Goal: Check status: Check status

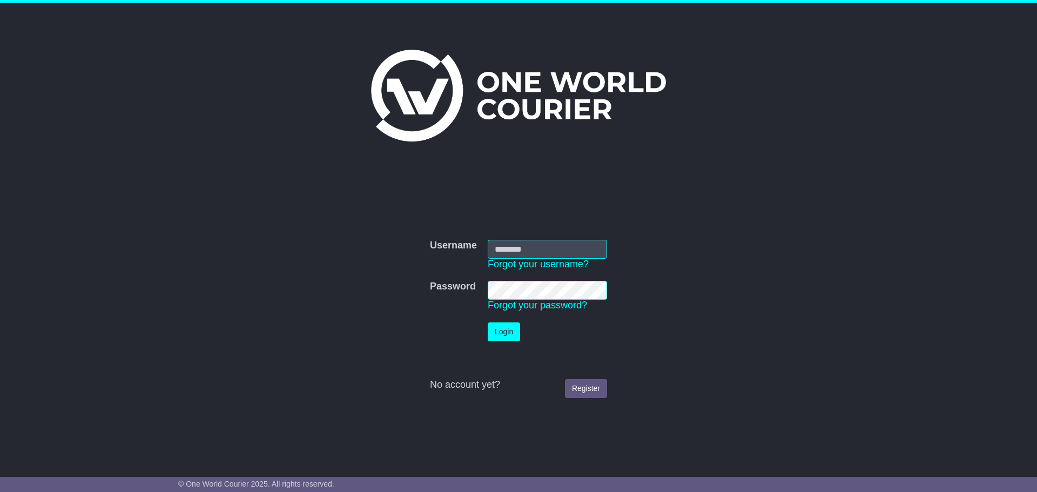
type input "**********"
click at [499, 329] on button "Login" at bounding box center [504, 331] width 32 height 19
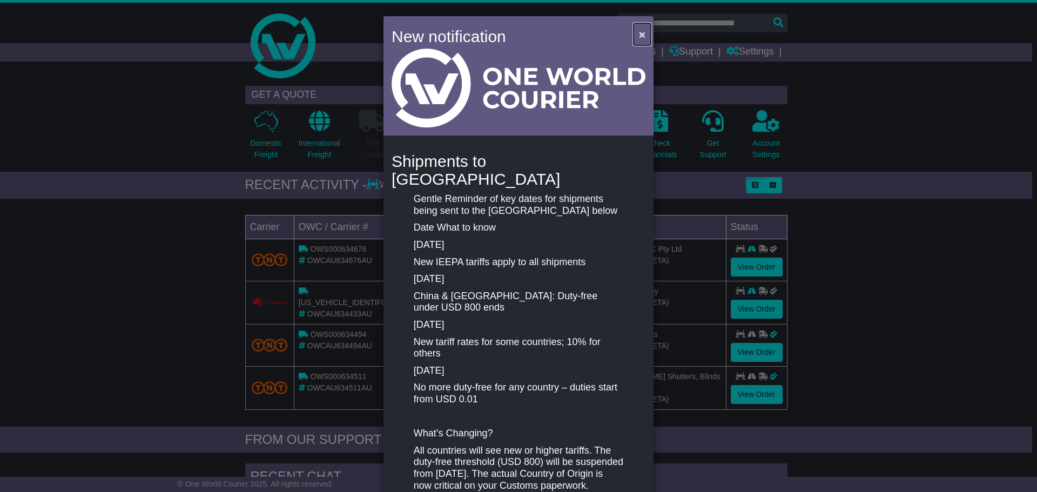
click at [640, 31] on span "×" at bounding box center [642, 34] width 6 height 12
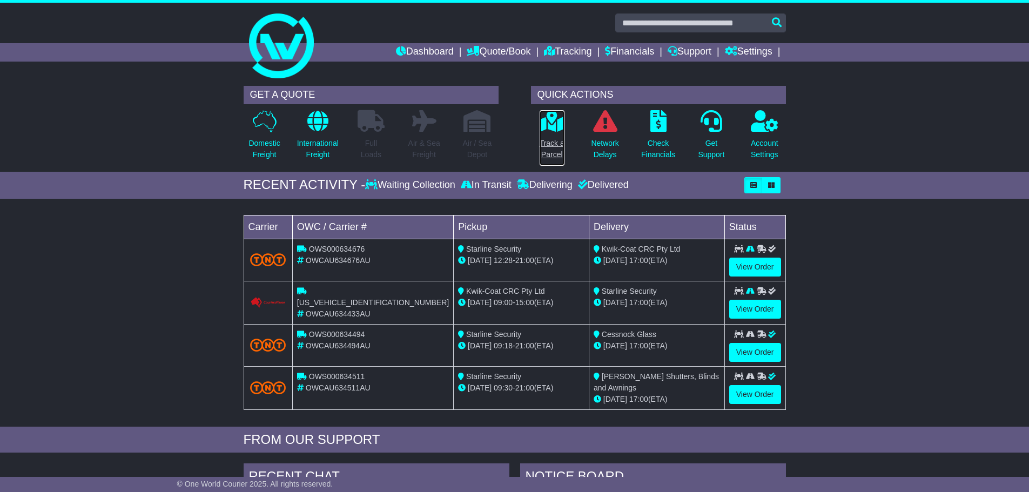
click at [550, 129] on icon at bounding box center [551, 121] width 24 height 22
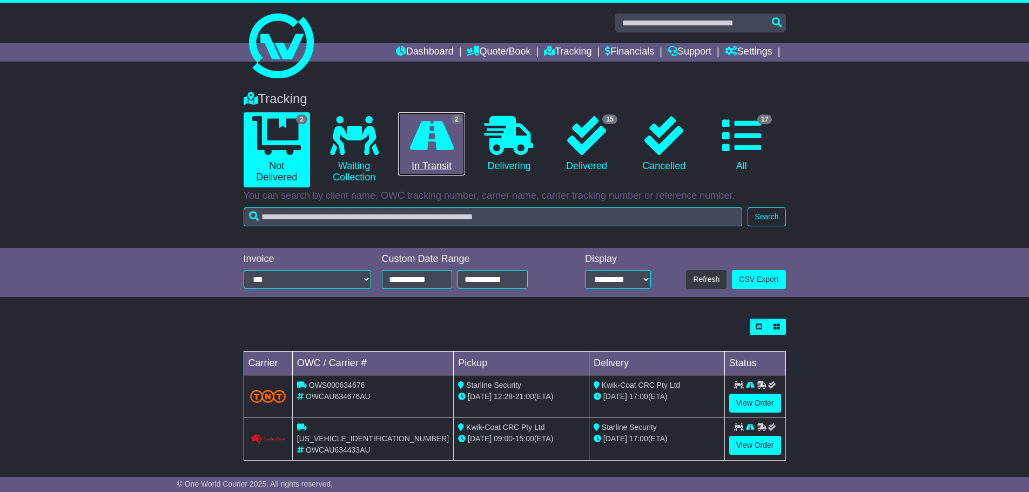
click at [437, 144] on icon at bounding box center [432, 135] width 44 height 39
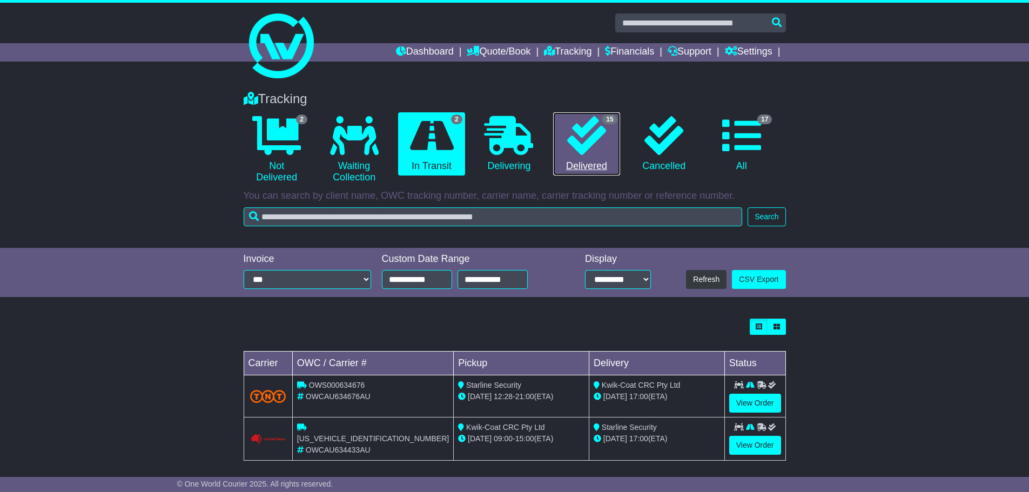
click at [597, 146] on icon at bounding box center [586, 135] width 39 height 39
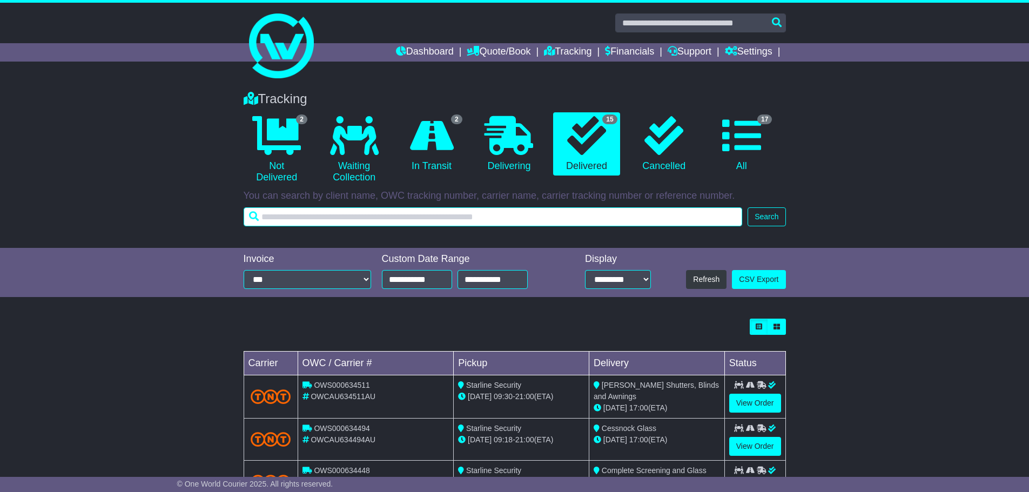
click at [344, 210] on input "text" at bounding box center [493, 216] width 499 height 19
type input "*******"
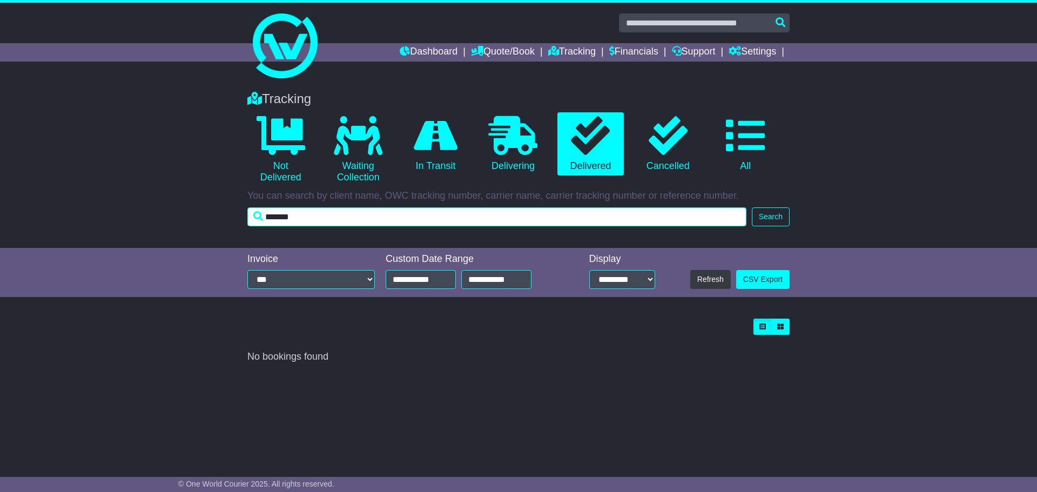
click at [351, 219] on input "*******" at bounding box center [496, 216] width 499 height 19
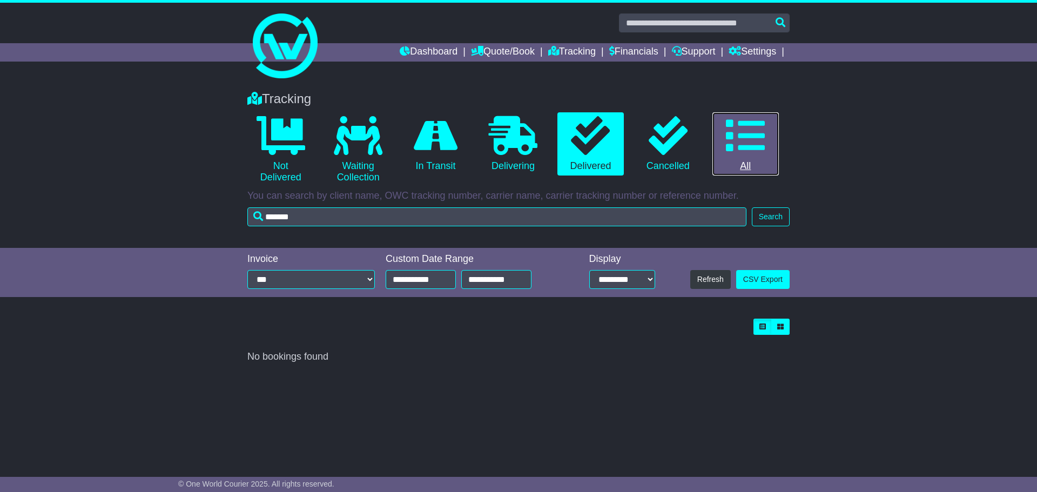
click at [743, 152] on icon at bounding box center [745, 135] width 39 height 39
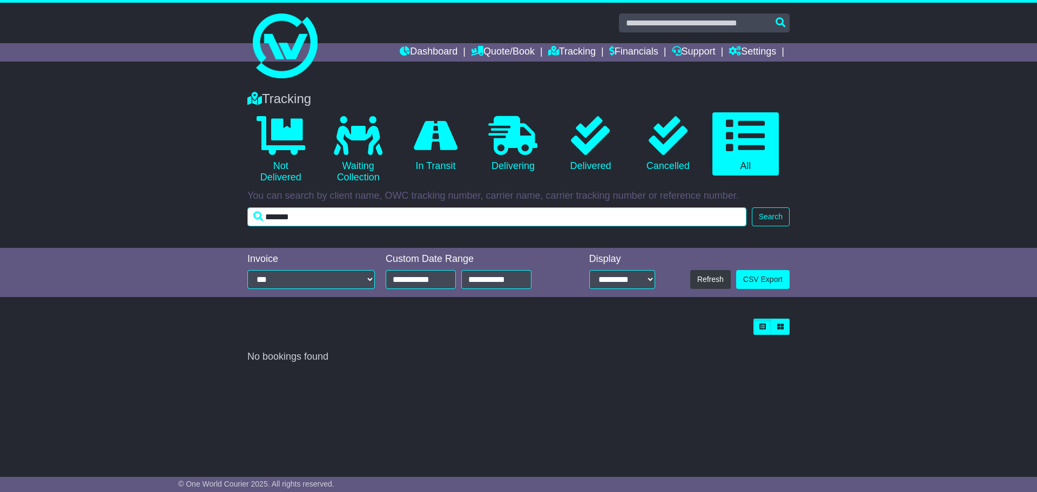
click at [359, 219] on input "*******" at bounding box center [496, 216] width 499 height 19
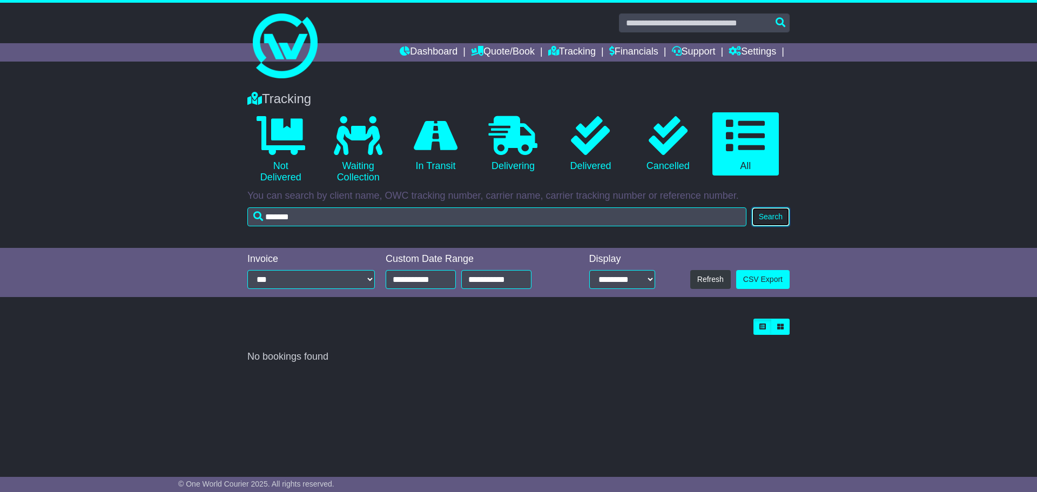
click at [780, 215] on button "Search" at bounding box center [771, 216] width 38 height 19
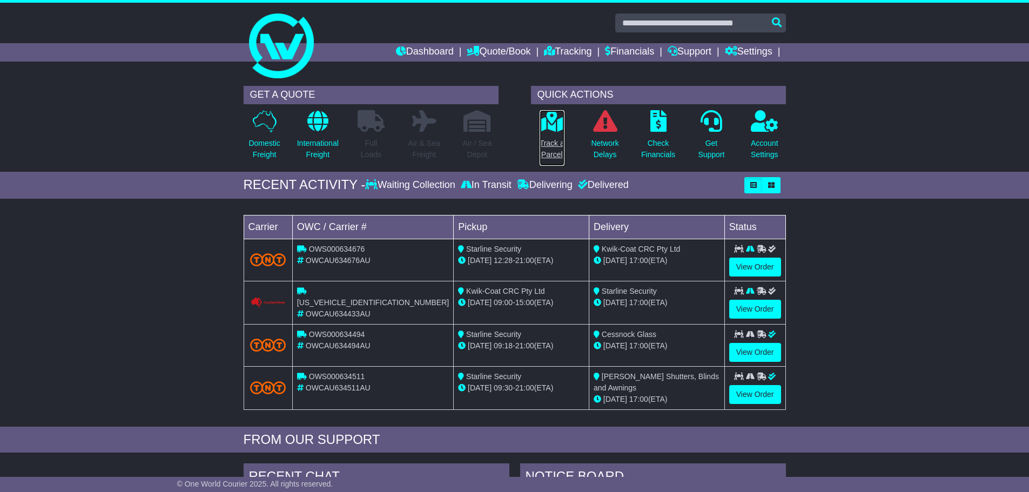
click at [545, 129] on icon at bounding box center [551, 121] width 24 height 22
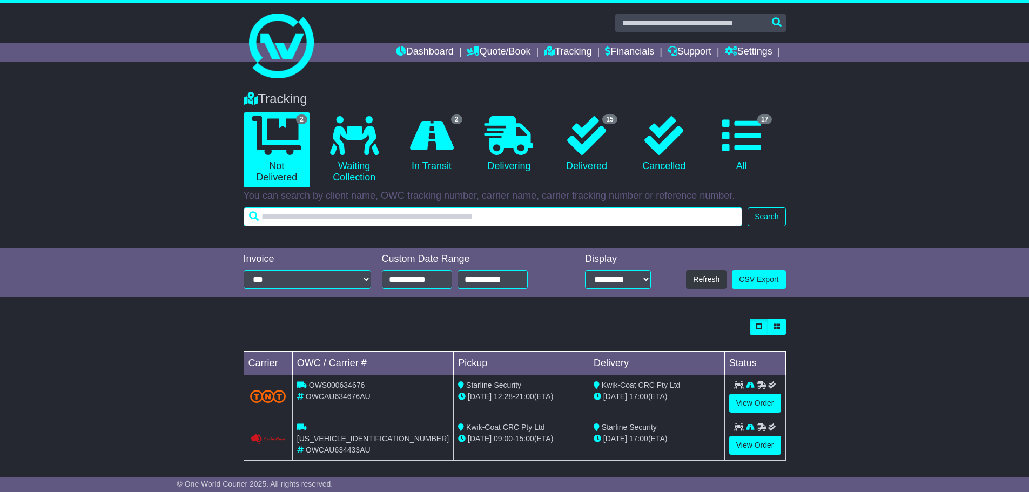
click at [452, 217] on input "text" at bounding box center [493, 216] width 499 height 19
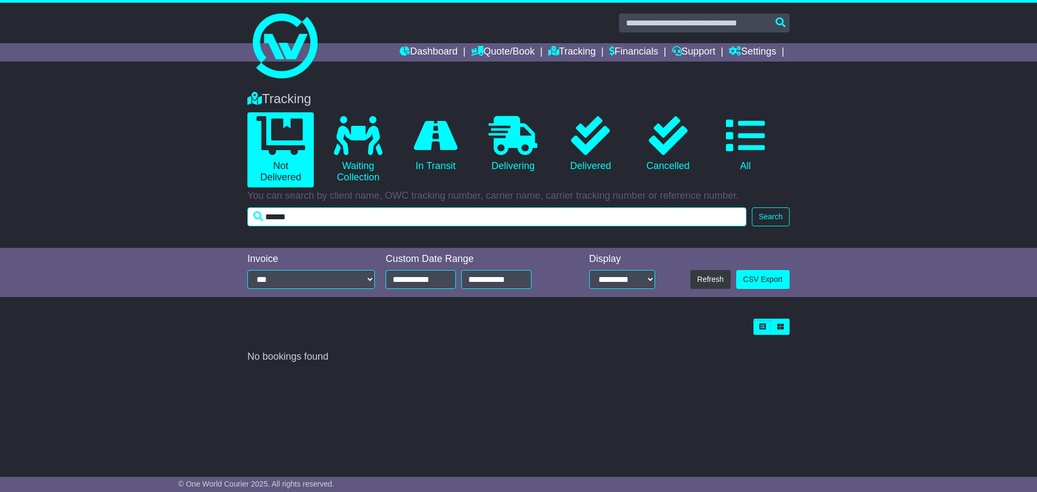
drag, startPoint x: 297, startPoint y: 217, endPoint x: 263, endPoint y: 217, distance: 33.5
click at [263, 217] on input "******" at bounding box center [496, 216] width 499 height 19
type input "*******"
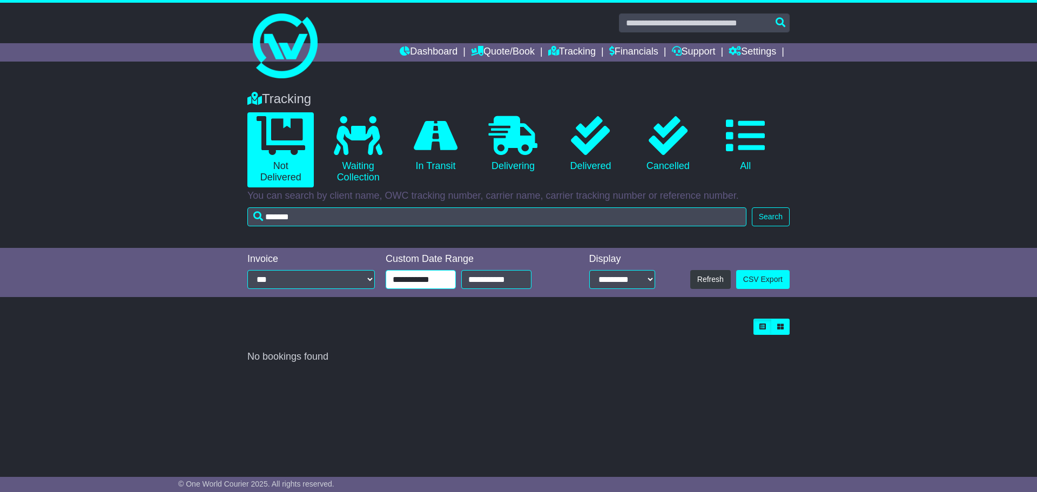
click at [451, 282] on input "**********" at bounding box center [421, 279] width 70 height 19
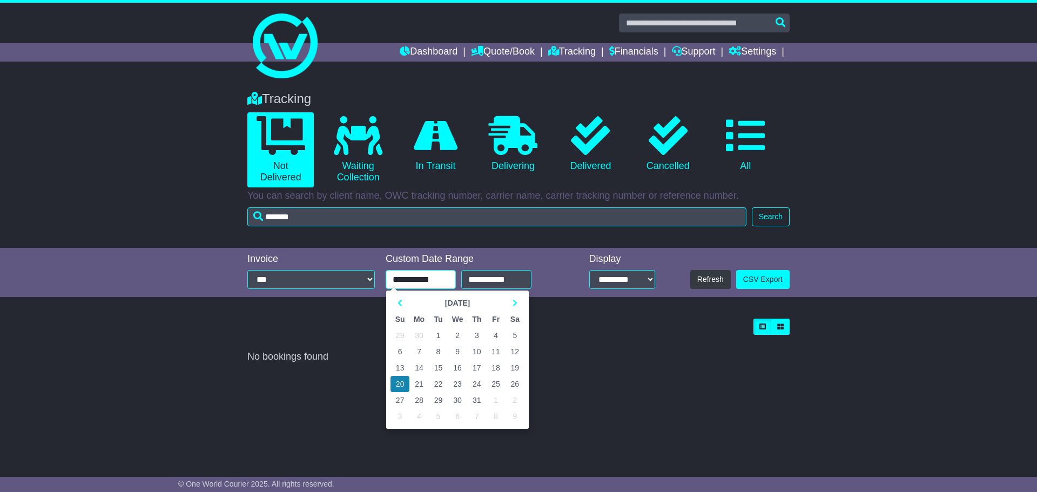
click at [441, 336] on td "1" at bounding box center [438, 335] width 19 height 16
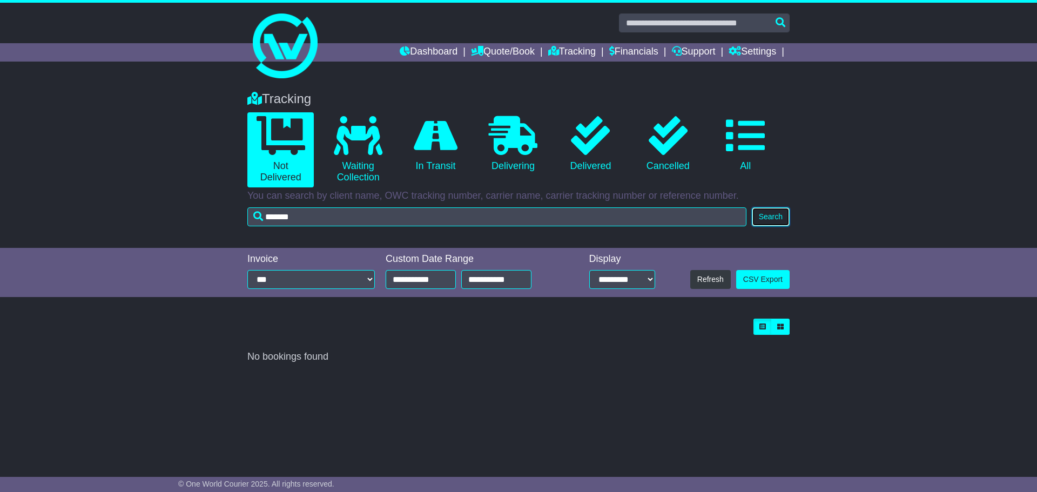
click at [775, 214] on button "Search" at bounding box center [771, 216] width 38 height 19
click at [603, 143] on icon at bounding box center [590, 135] width 39 height 39
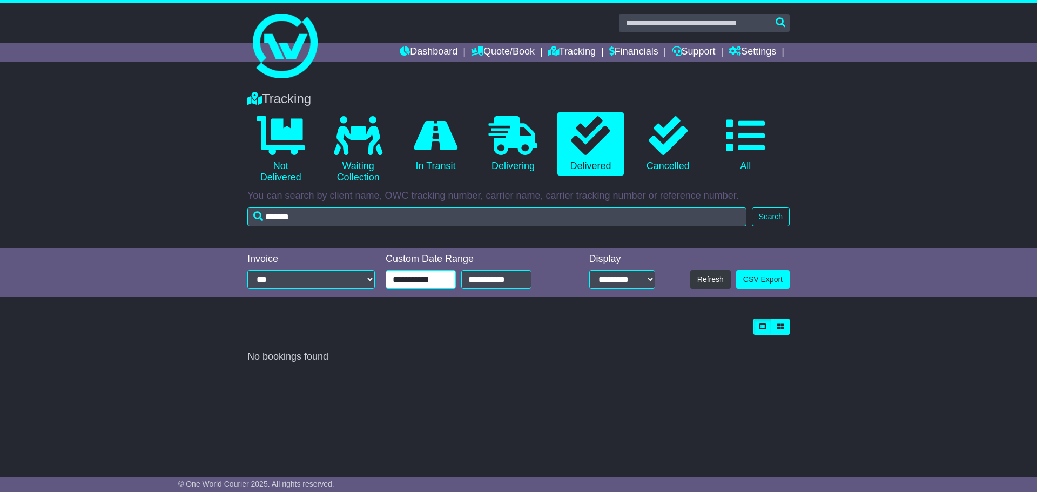
click at [448, 277] on input "**********" at bounding box center [421, 279] width 70 height 19
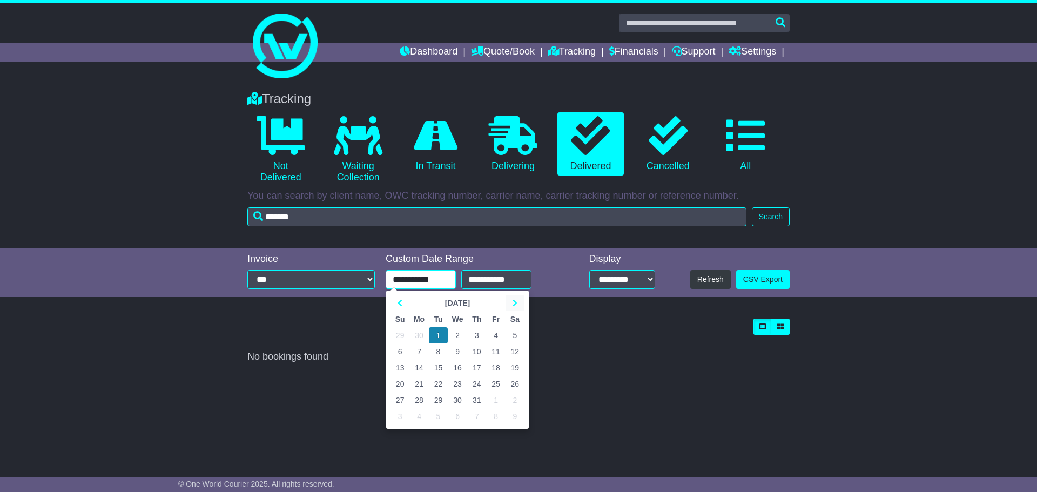
click at [511, 301] on th at bounding box center [514, 303] width 19 height 16
click at [494, 333] on td "1" at bounding box center [495, 335] width 19 height 16
type input "**********"
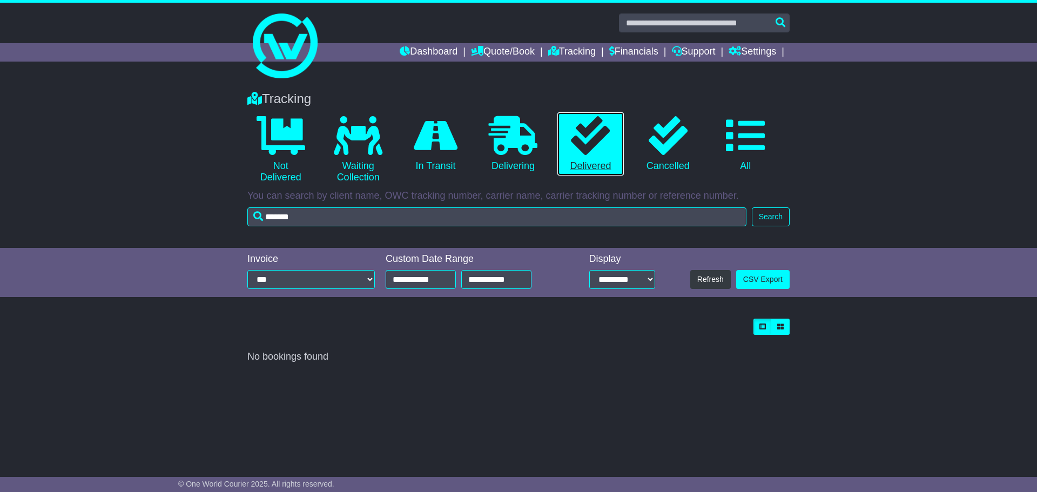
click at [600, 151] on icon at bounding box center [590, 135] width 39 height 39
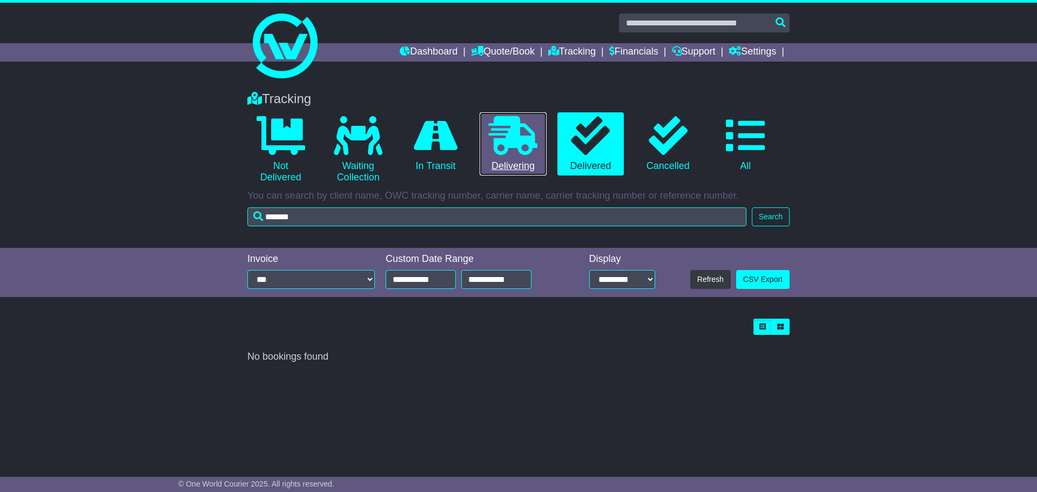
click at [525, 152] on icon at bounding box center [513, 135] width 49 height 39
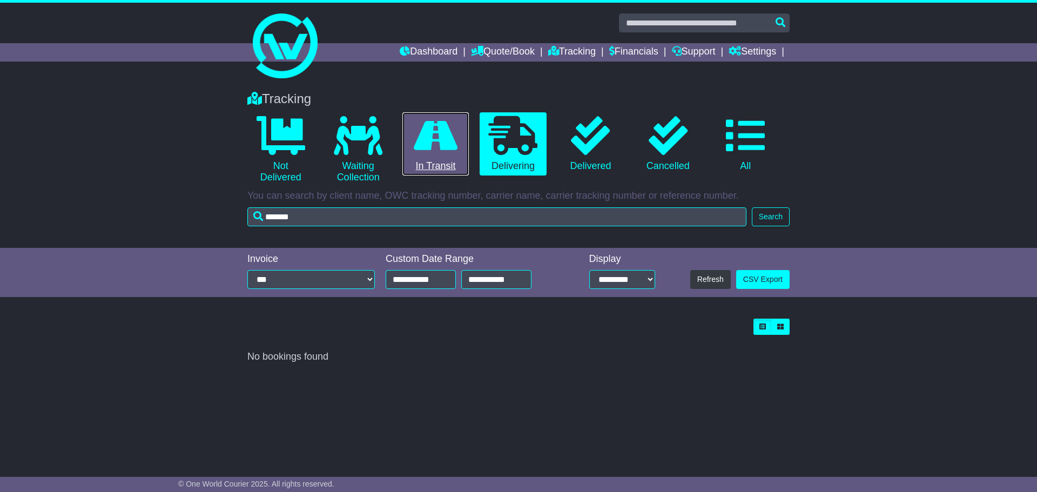
click at [454, 142] on icon at bounding box center [436, 135] width 44 height 39
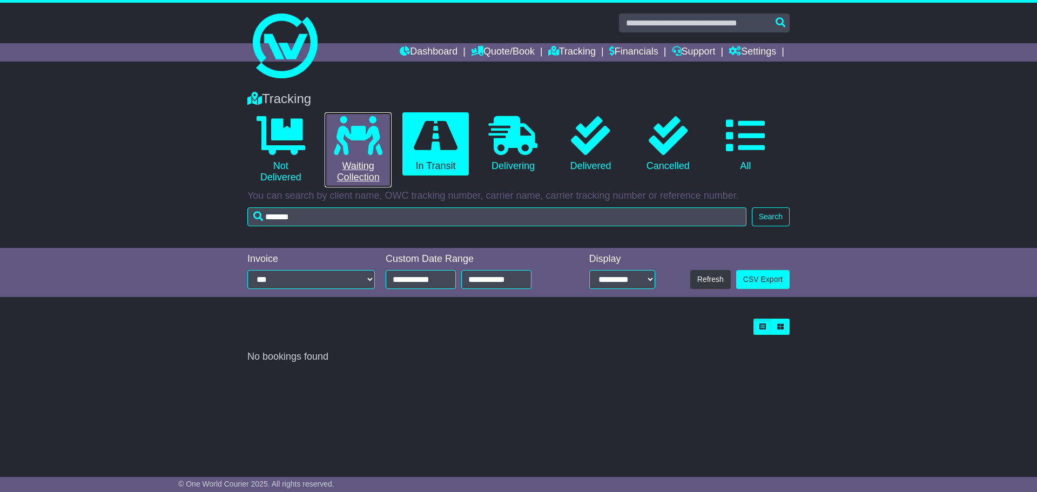
click at [383, 153] on link "0 Waiting Collection" at bounding box center [358, 149] width 66 height 75
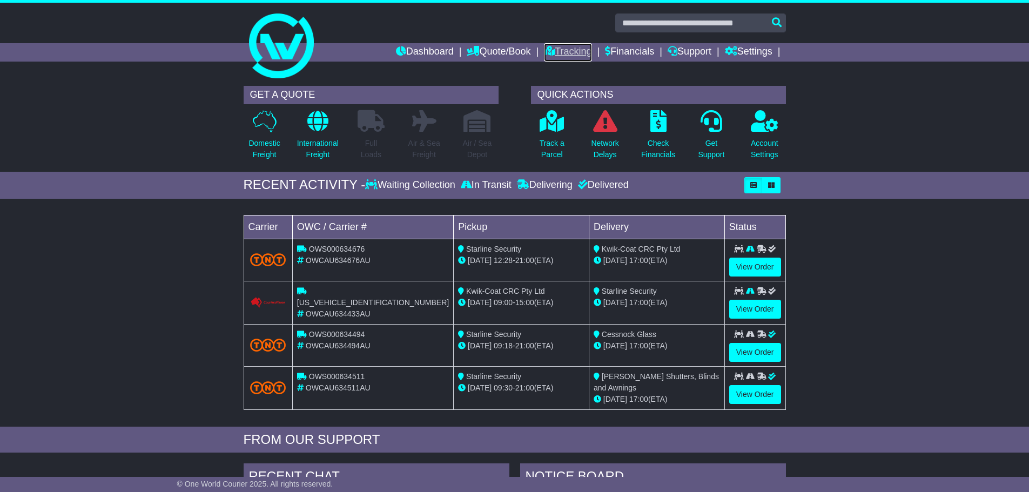
click at [558, 51] on link "Tracking" at bounding box center [568, 52] width 48 height 18
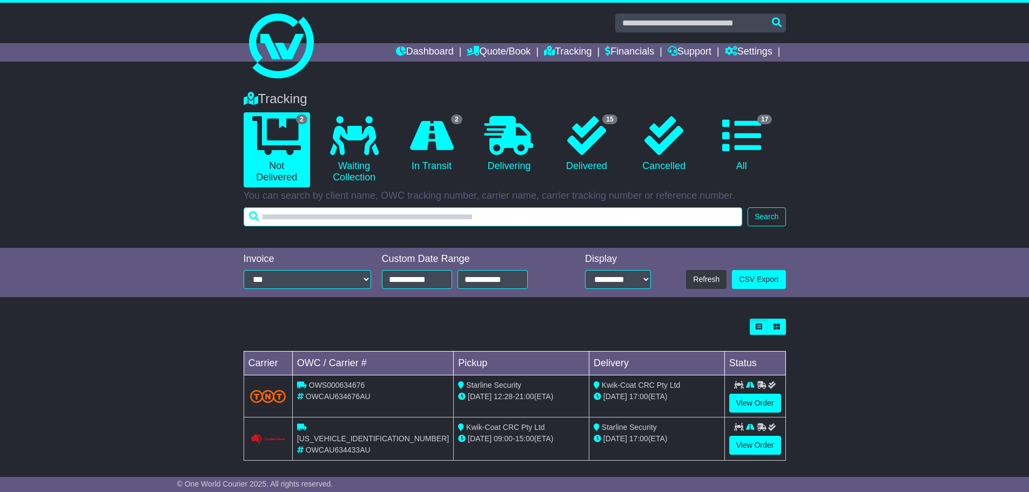
click at [363, 213] on input "text" at bounding box center [493, 216] width 499 height 19
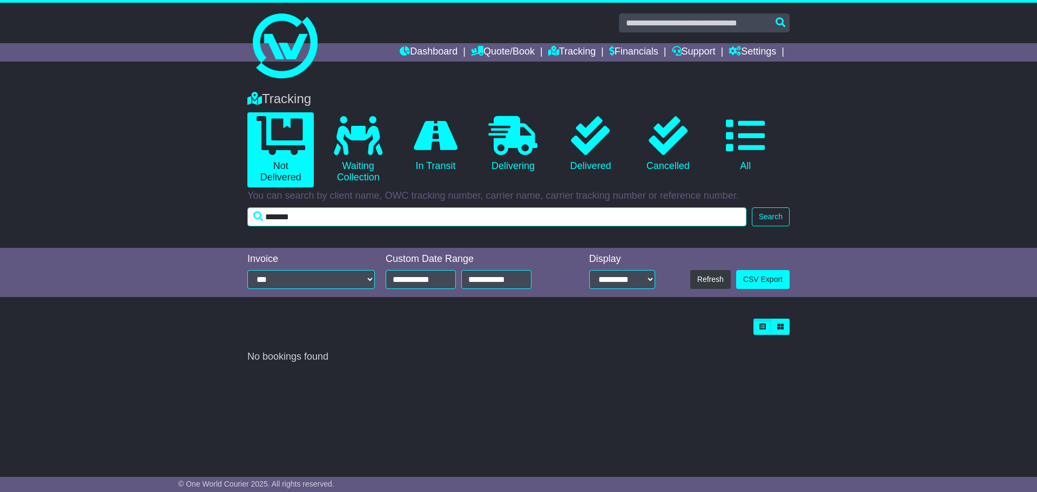
drag, startPoint x: 302, startPoint y: 216, endPoint x: 268, endPoint y: 222, distance: 35.1
click at [267, 222] on input "*******" at bounding box center [496, 216] width 499 height 19
type input "*******"
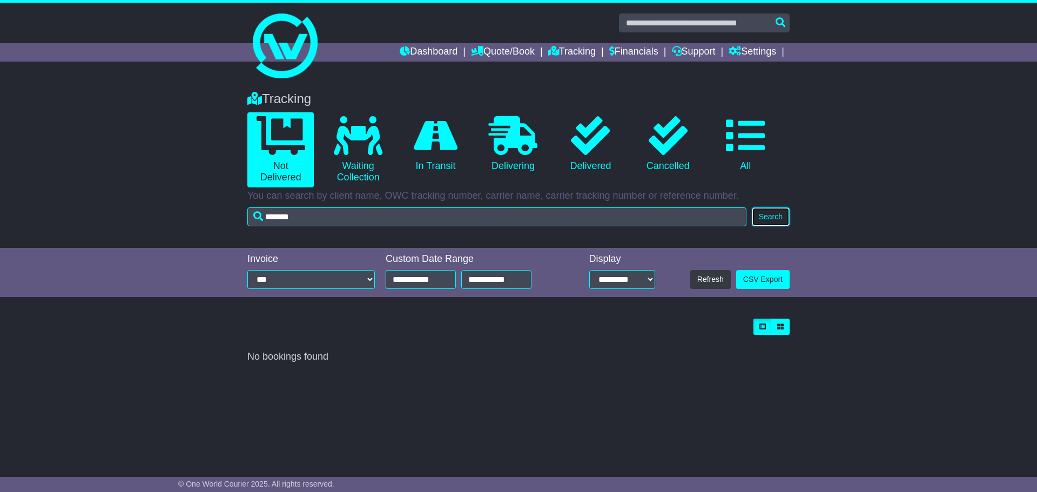
click at [777, 216] on button "Search" at bounding box center [771, 216] width 38 height 19
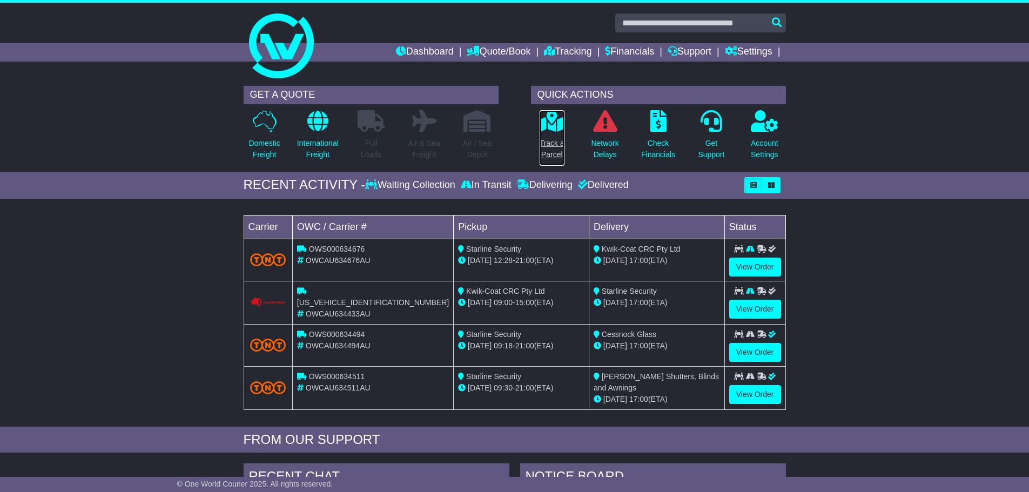
click at [552, 128] on icon at bounding box center [551, 121] width 24 height 22
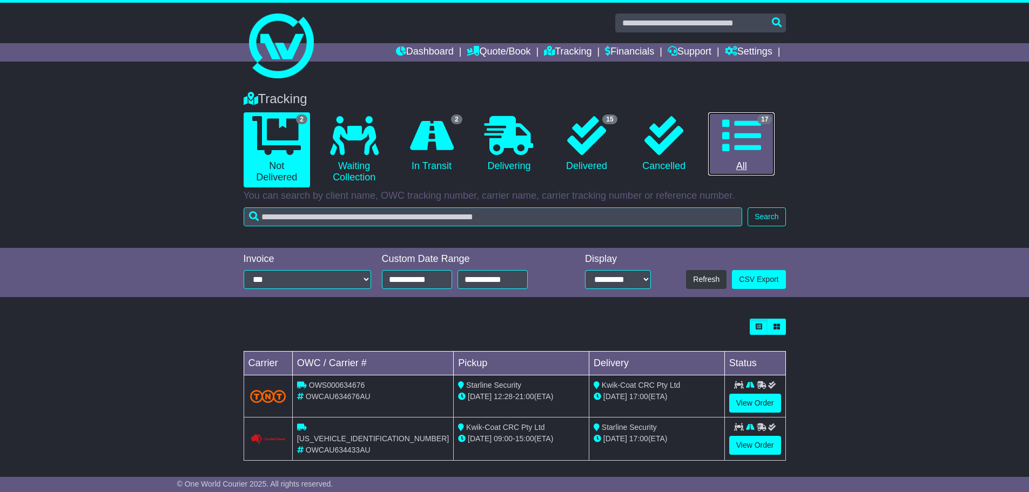
click at [735, 141] on icon at bounding box center [741, 135] width 39 height 39
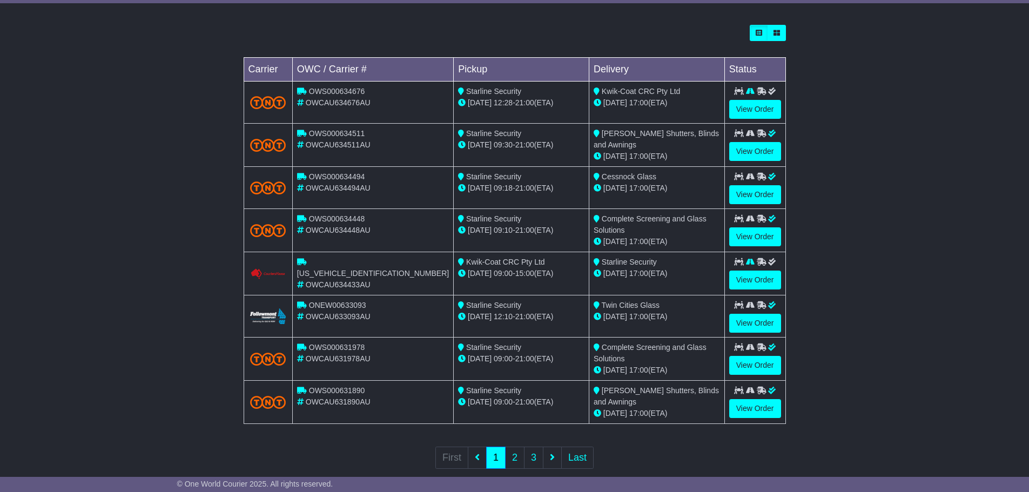
scroll to position [311, 0]
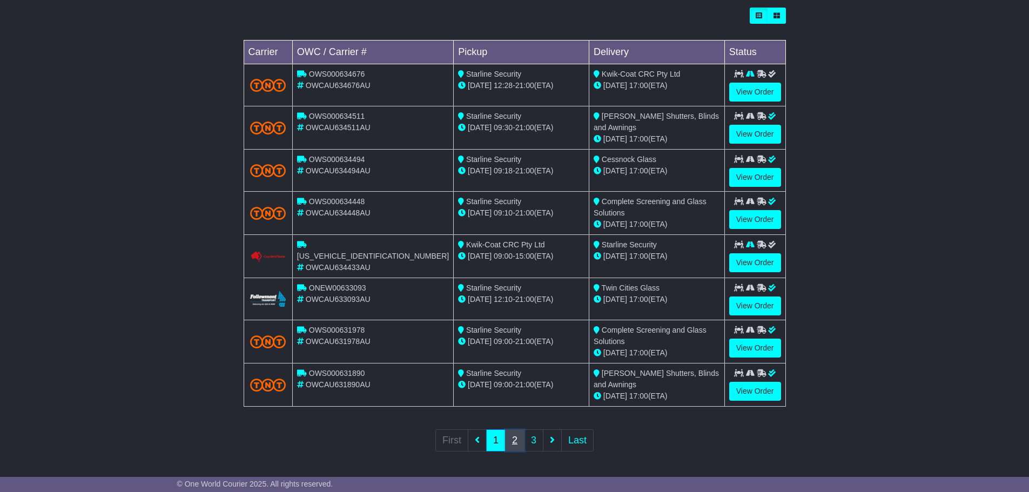
click at [520, 435] on link "2" at bounding box center [514, 440] width 19 height 22
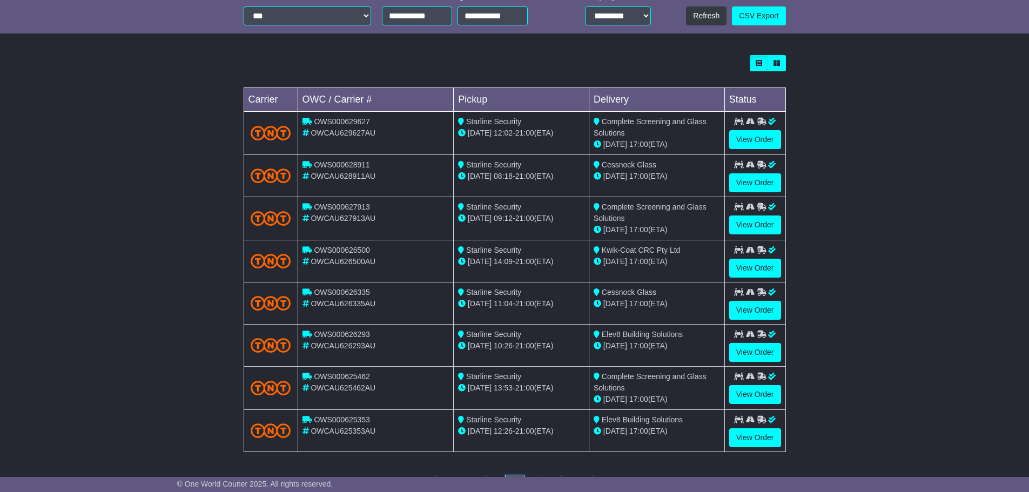
scroll to position [270, 0]
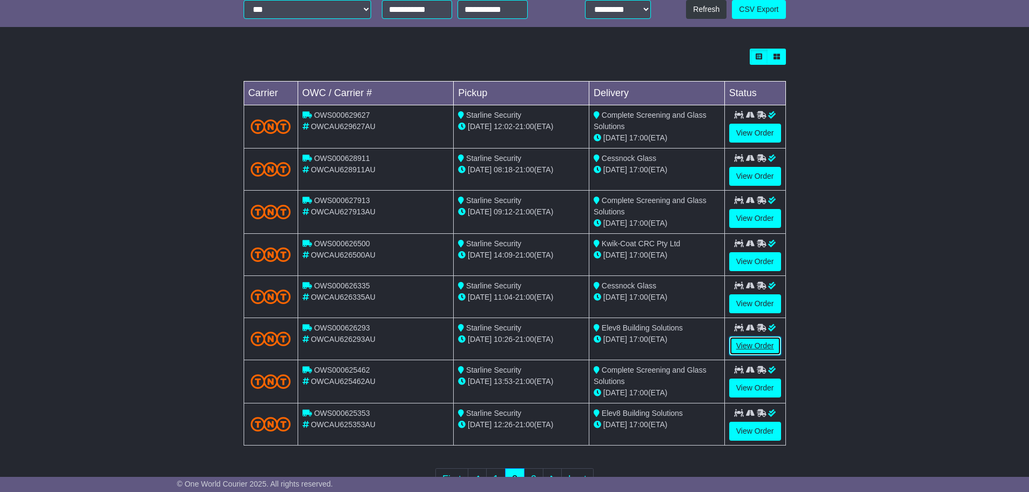
click at [743, 342] on link "View Order" at bounding box center [755, 345] width 52 height 19
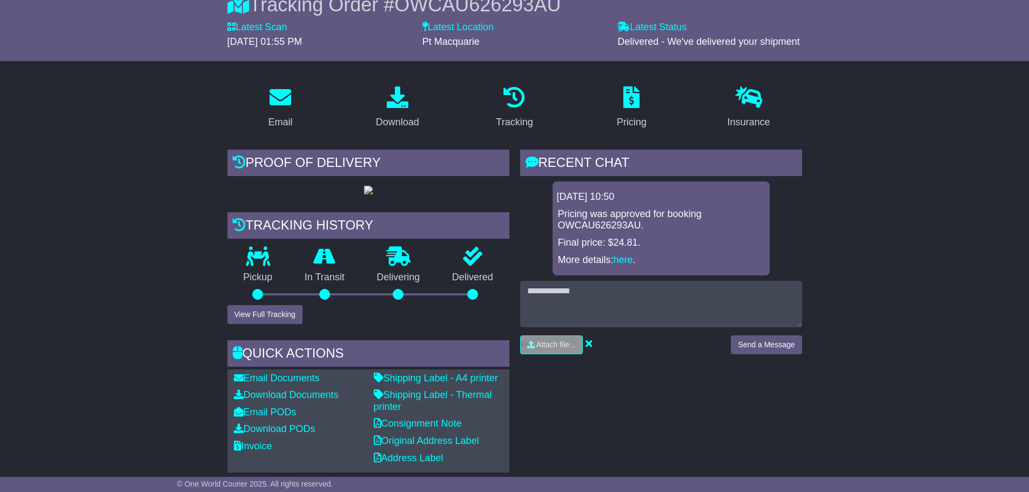
scroll to position [108, 0]
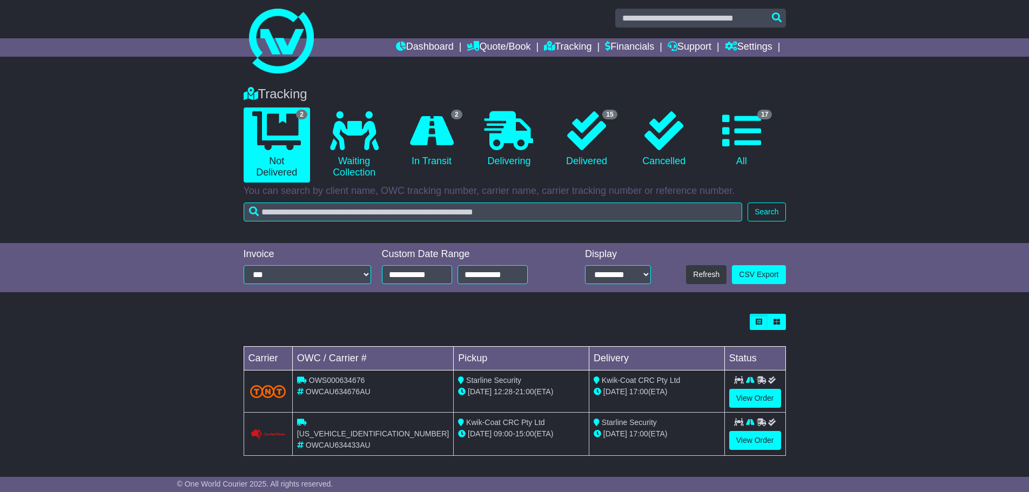
scroll to position [6, 0]
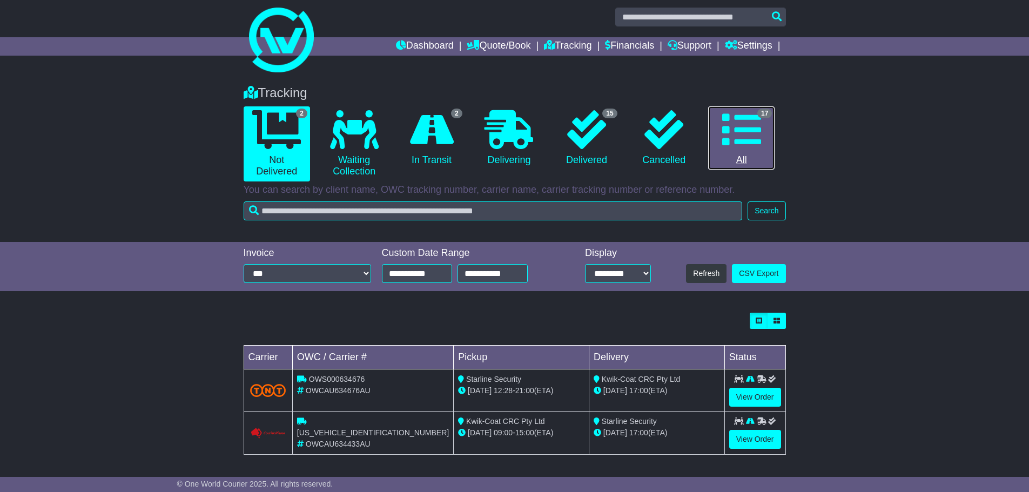
click at [733, 142] on icon at bounding box center [741, 129] width 39 height 39
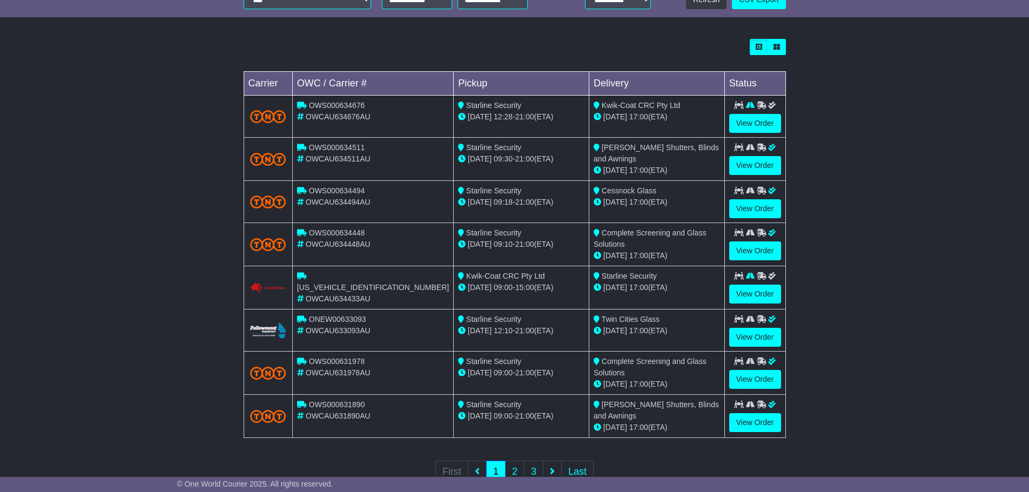
scroll to position [311, 0]
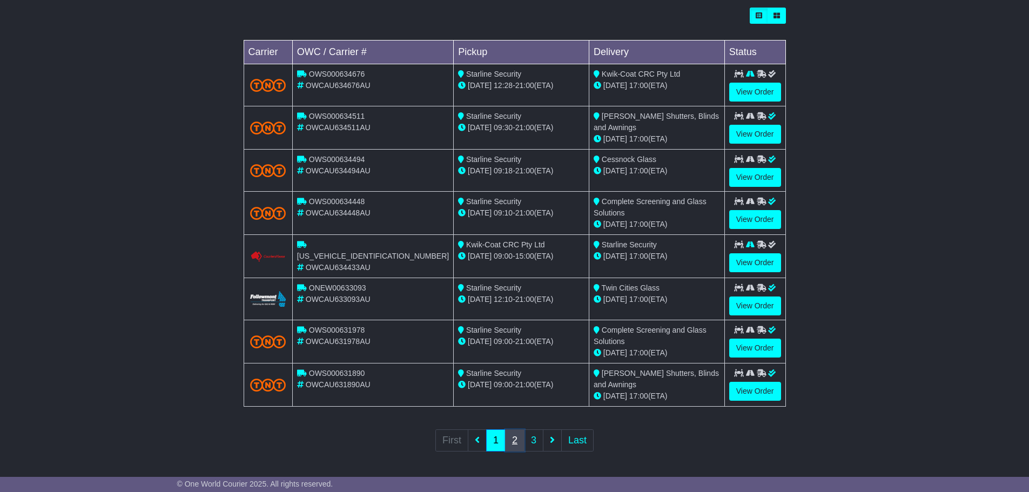
click at [512, 441] on link "2" at bounding box center [514, 440] width 19 height 22
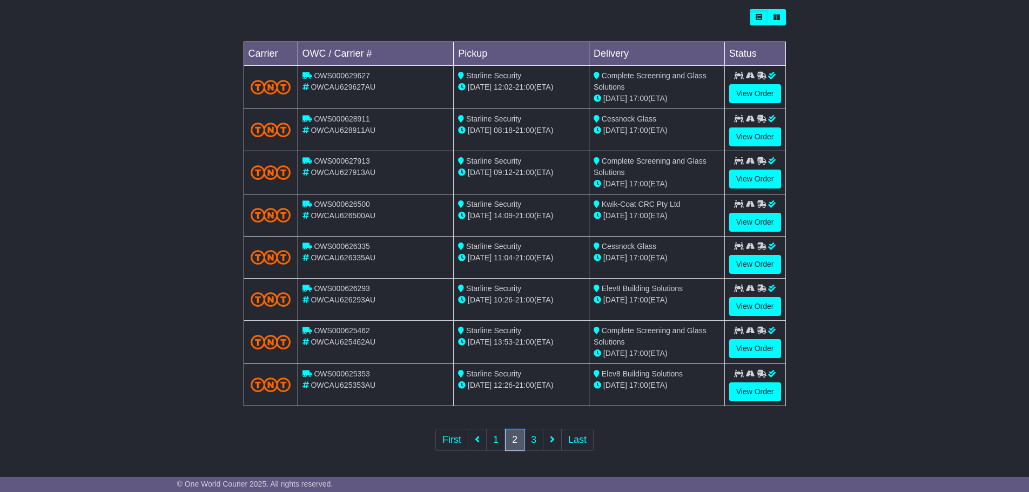
scroll to position [310, 0]
click at [739, 389] on link "View Order" at bounding box center [755, 391] width 52 height 19
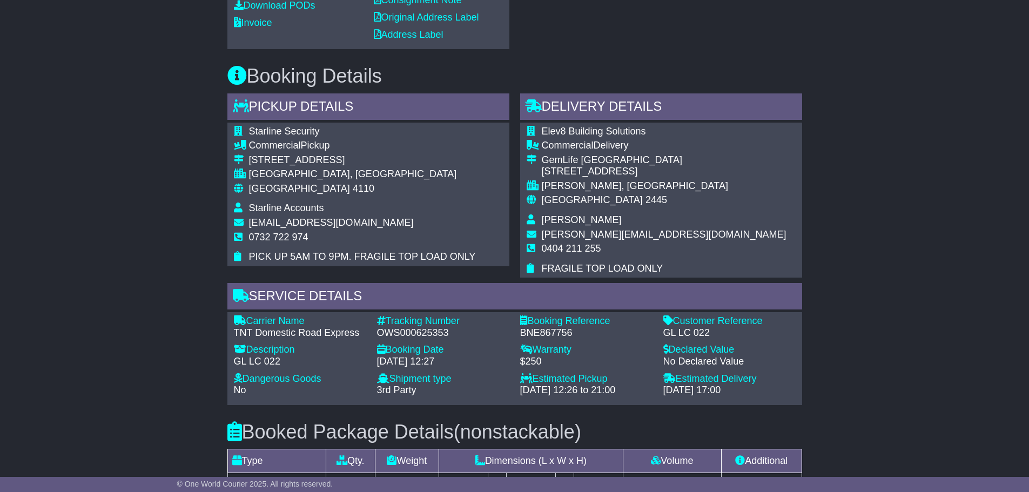
scroll to position [594, 0]
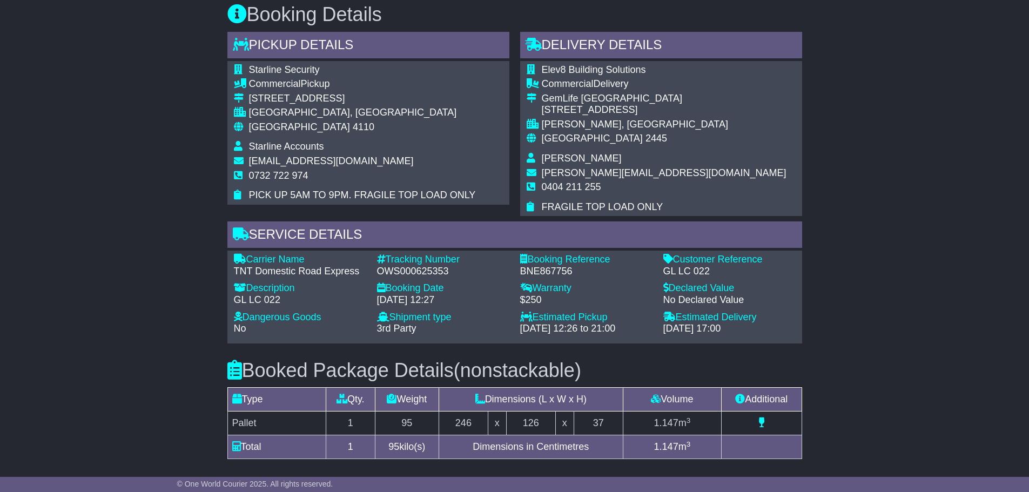
drag, startPoint x: 659, startPoint y: 371, endPoint x: 664, endPoint y: 368, distance: 5.6
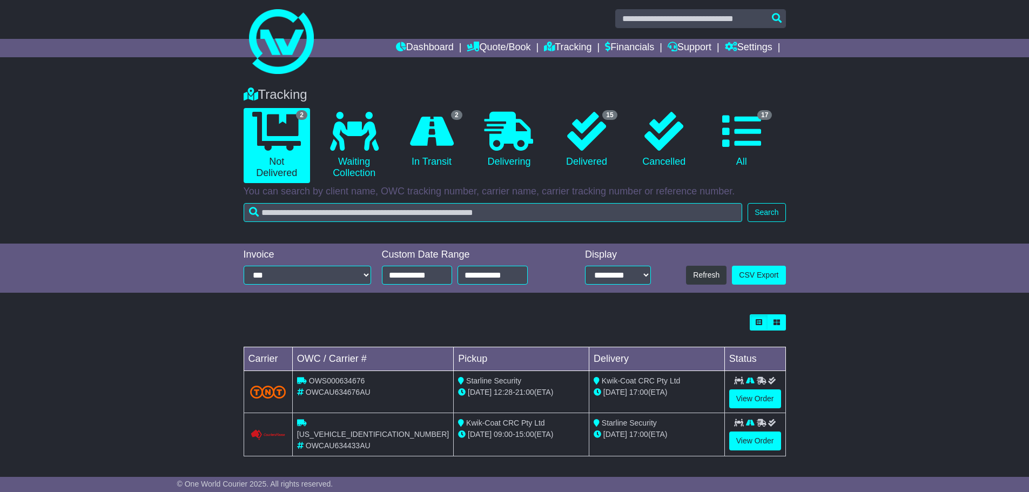
scroll to position [6, 0]
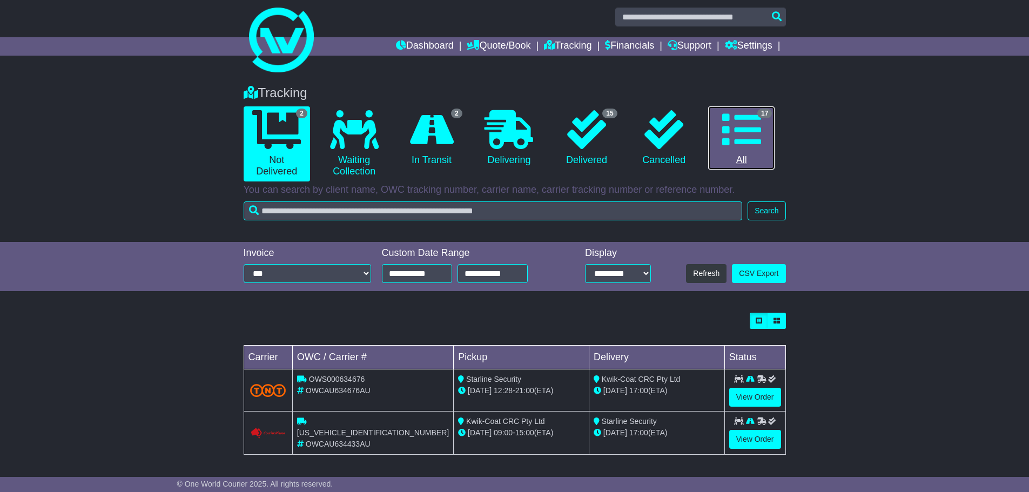
click at [747, 125] on icon at bounding box center [741, 129] width 39 height 39
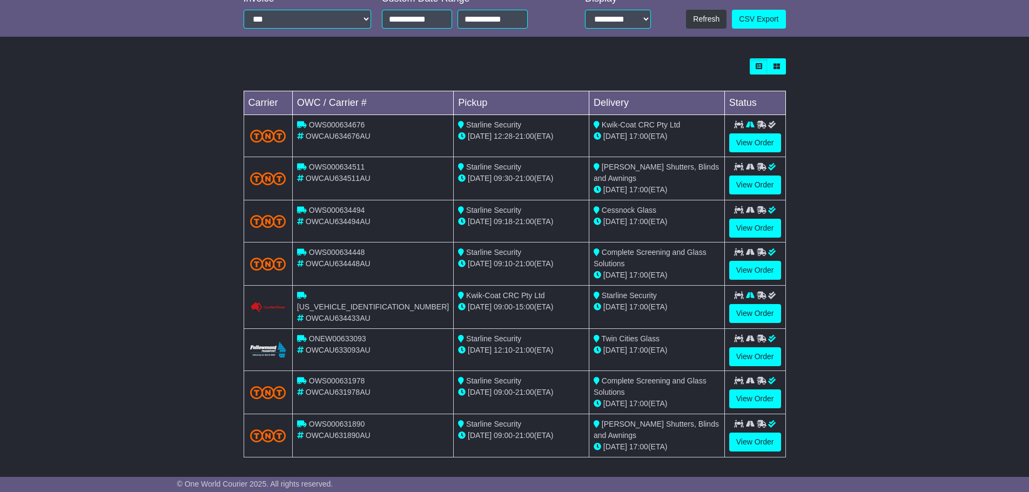
scroll to position [311, 0]
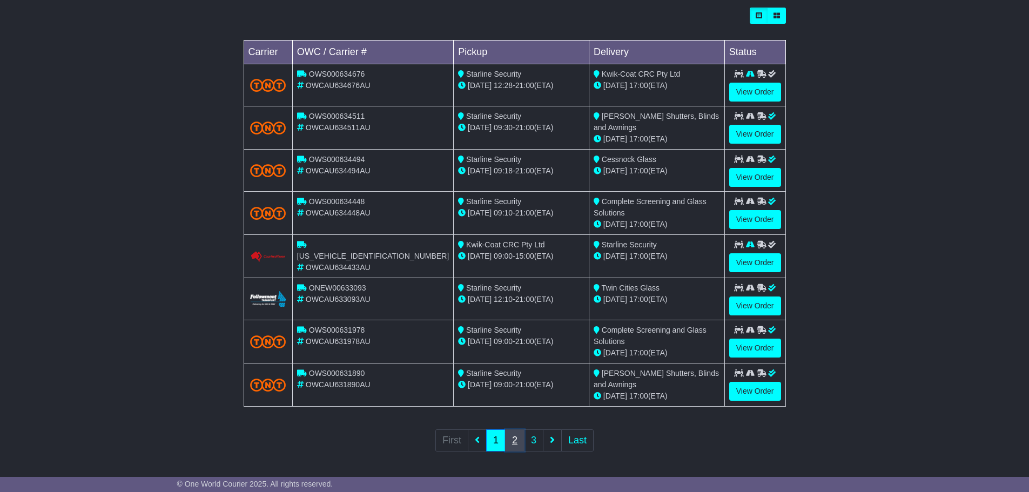
click at [511, 442] on link "2" at bounding box center [514, 440] width 19 height 22
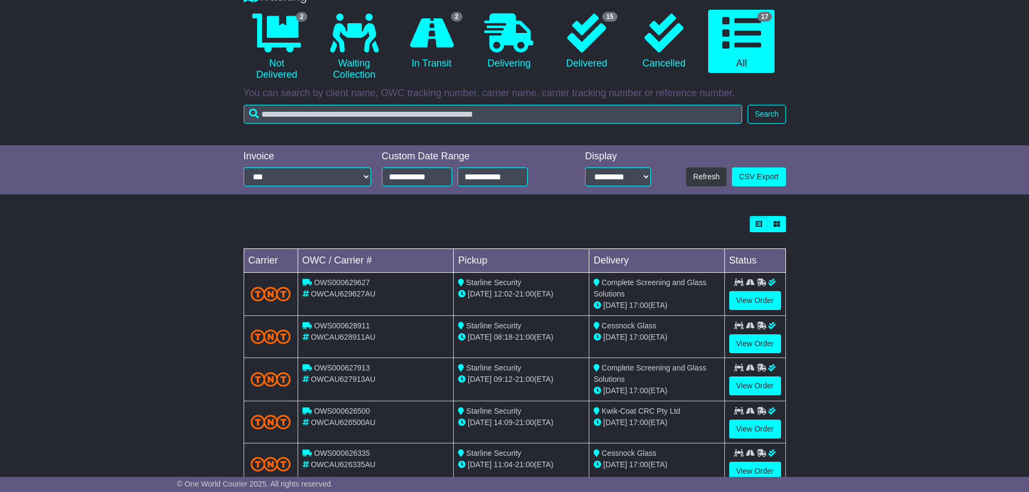
scroll to position [310, 0]
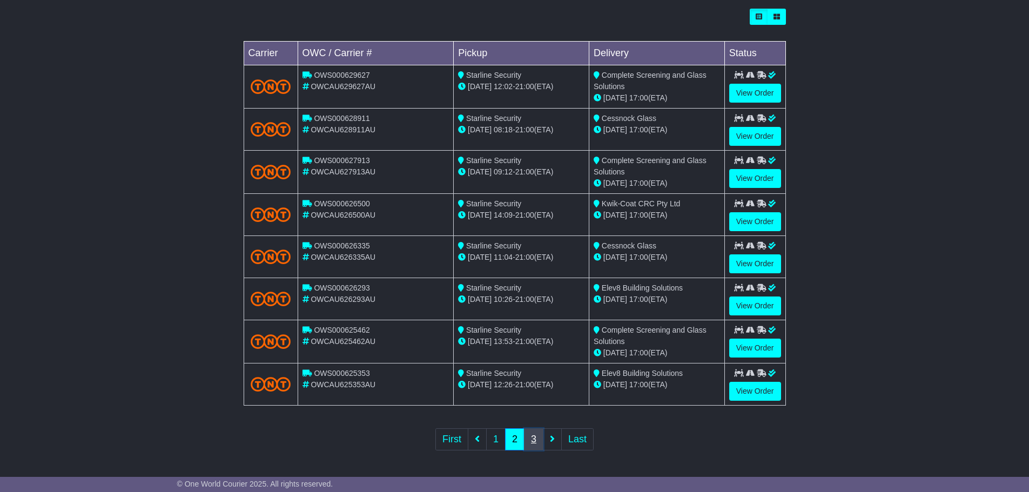
click at [530, 439] on link "3" at bounding box center [533, 439] width 19 height 22
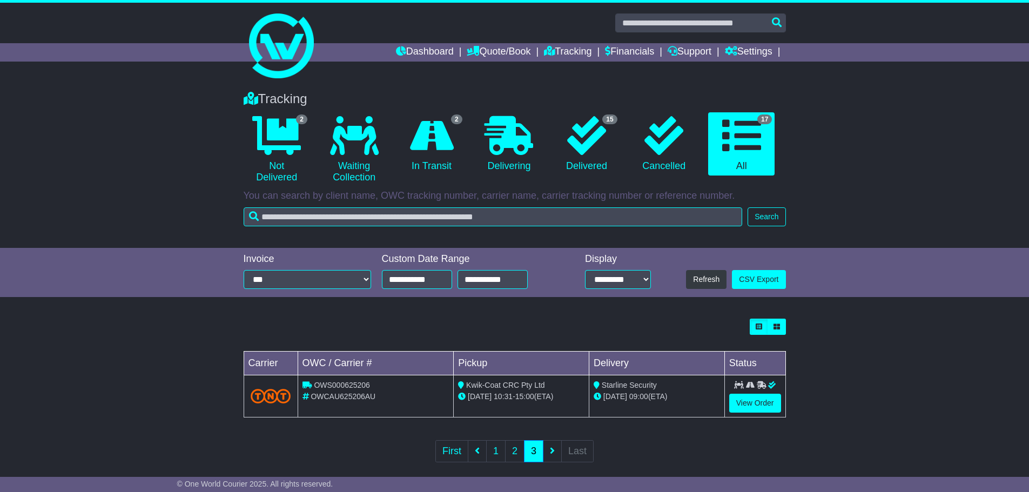
click at [551, 451] on ul "First 1 2 3 Last" at bounding box center [514, 451] width 158 height 22
click at [280, 151] on icon at bounding box center [276, 135] width 49 height 39
